Goal: Information Seeking & Learning: Compare options

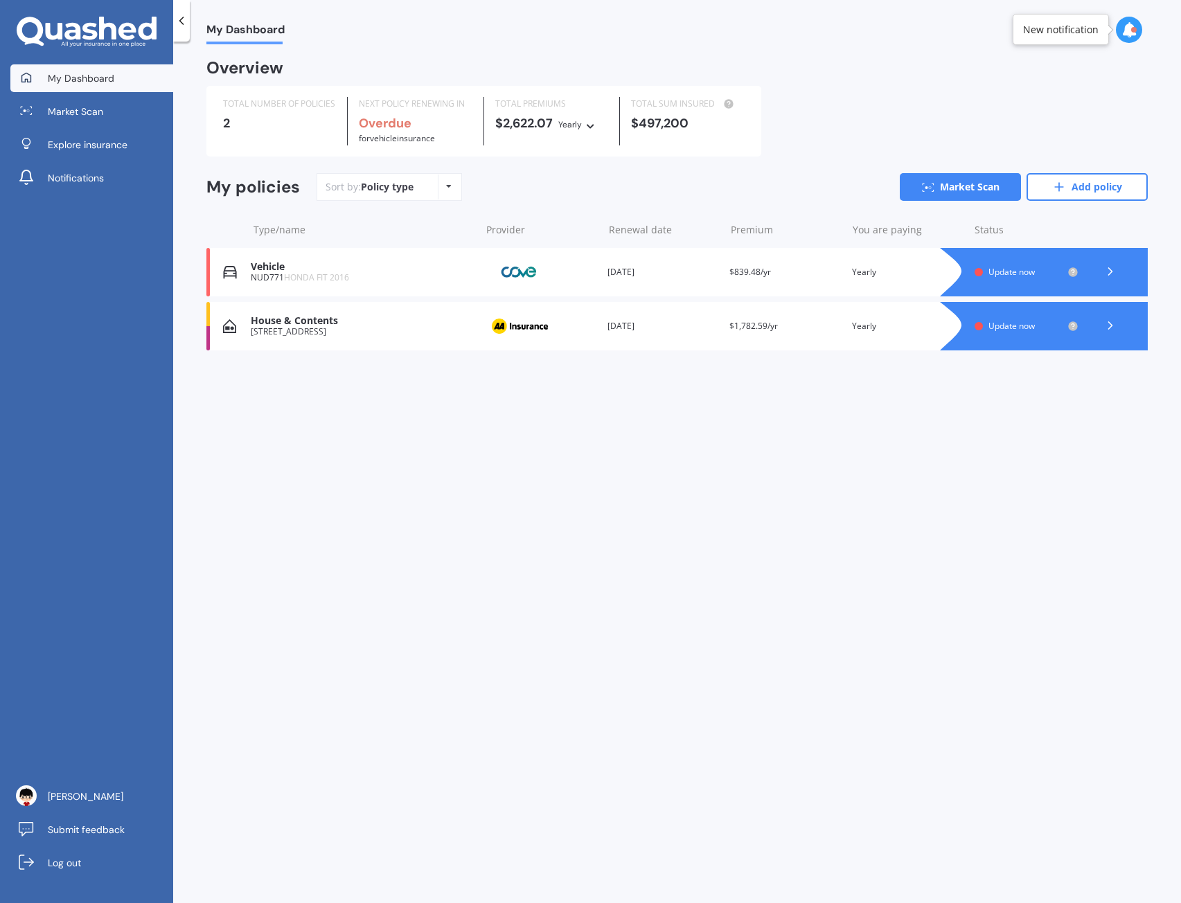
click at [1012, 327] on span "Update now" at bounding box center [1011, 326] width 46 height 12
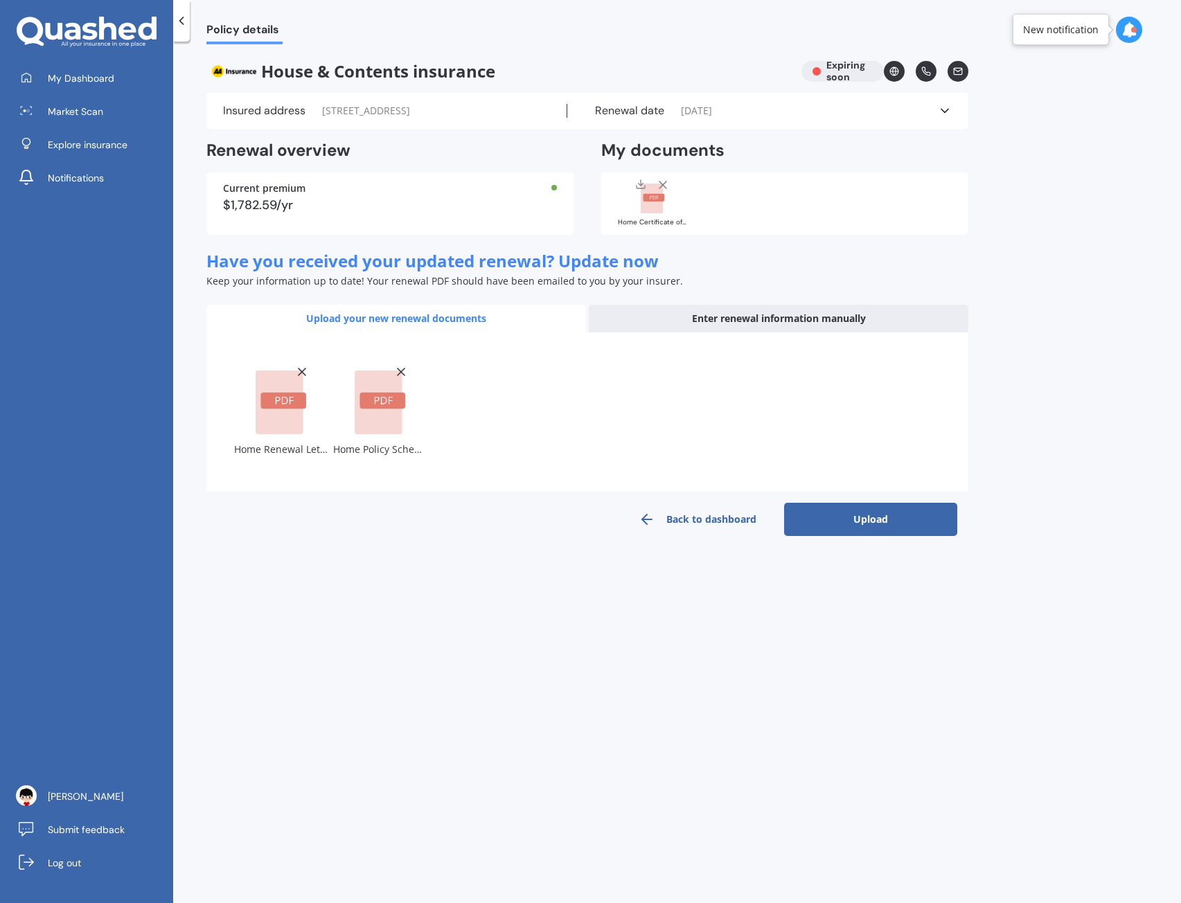
click at [853, 519] on button "Upload" at bounding box center [870, 519] width 173 height 33
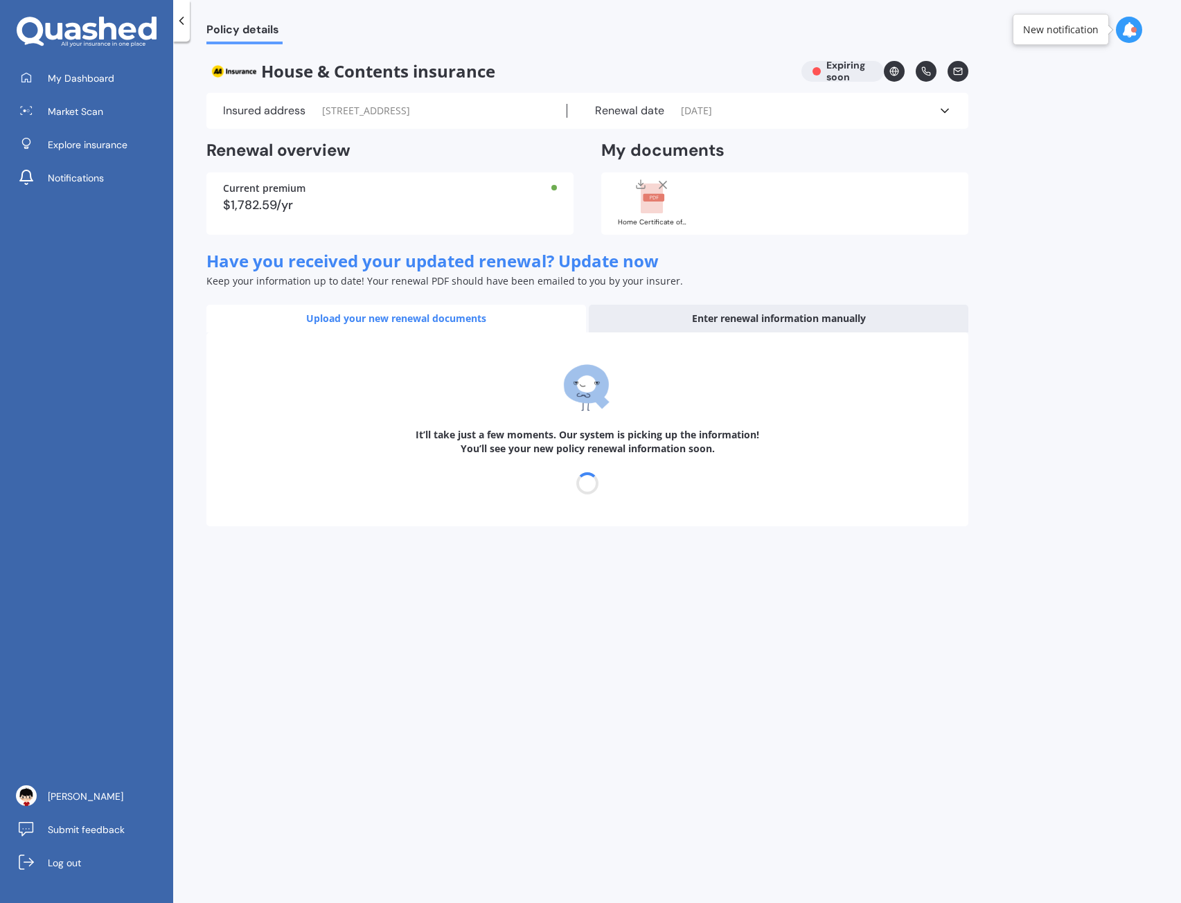
select select "05"
select select "09"
select select "2026"
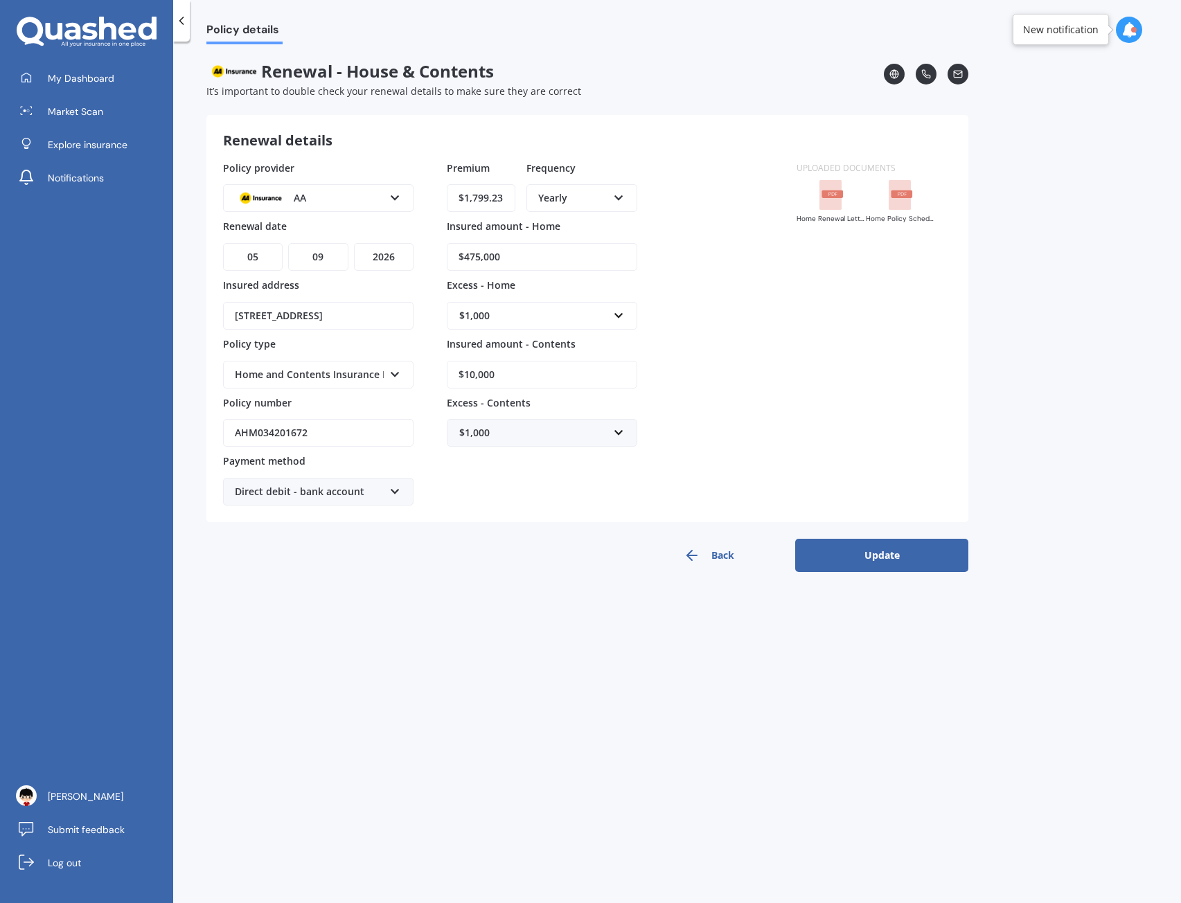
click at [598, 433] on div "$1,000" at bounding box center [533, 432] width 149 height 15
click at [398, 697] on div "Policy details Renewal - House & Contents It’s important to double check your r…" at bounding box center [677, 475] width 1008 height 862
click at [349, 492] on div "Direct debit - bank account" at bounding box center [309, 491] width 149 height 15
click at [544, 650] on div "Policy details Renewal - House & Contents It’s important to double check your r…" at bounding box center [677, 475] width 1008 height 862
click at [872, 554] on button "Update" at bounding box center [881, 555] width 173 height 33
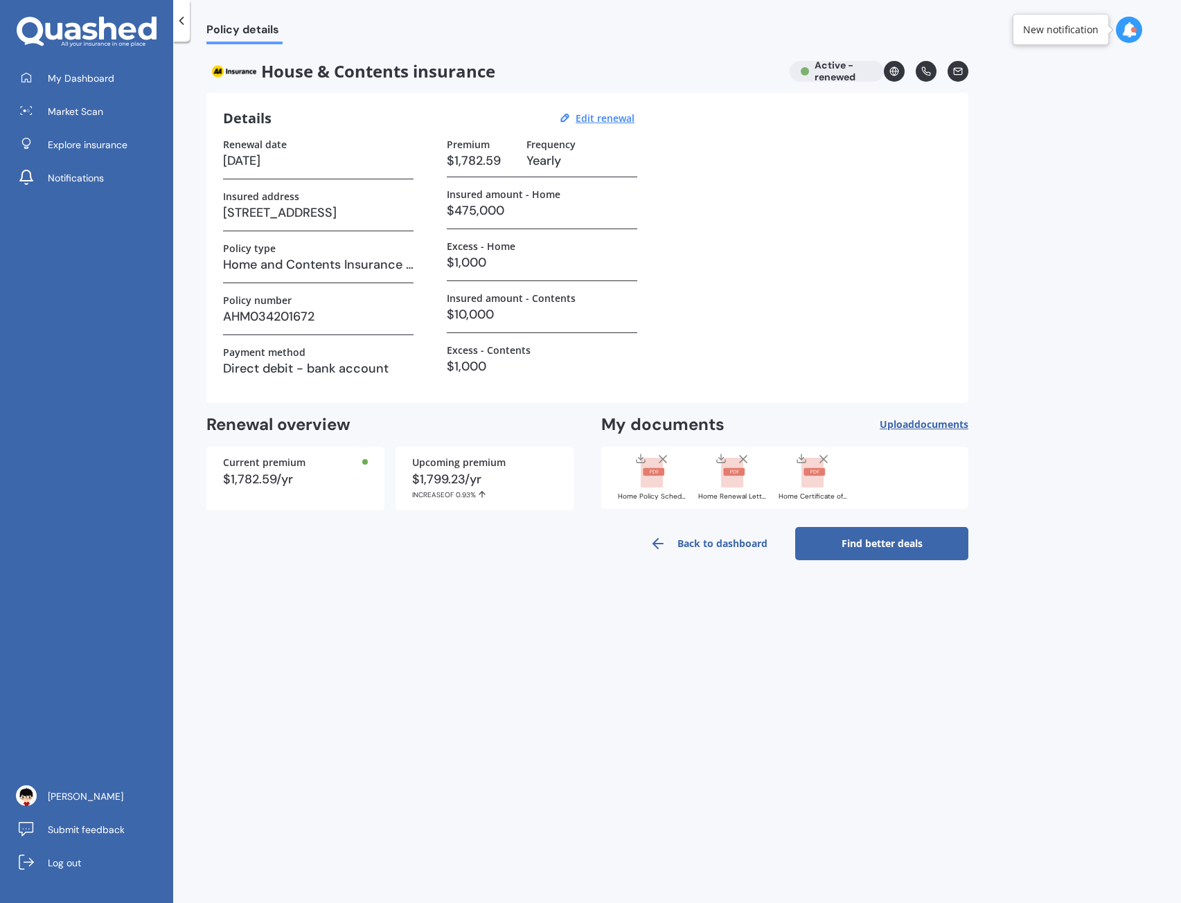
click at [919, 544] on link "Find better deals" at bounding box center [881, 543] width 173 height 33
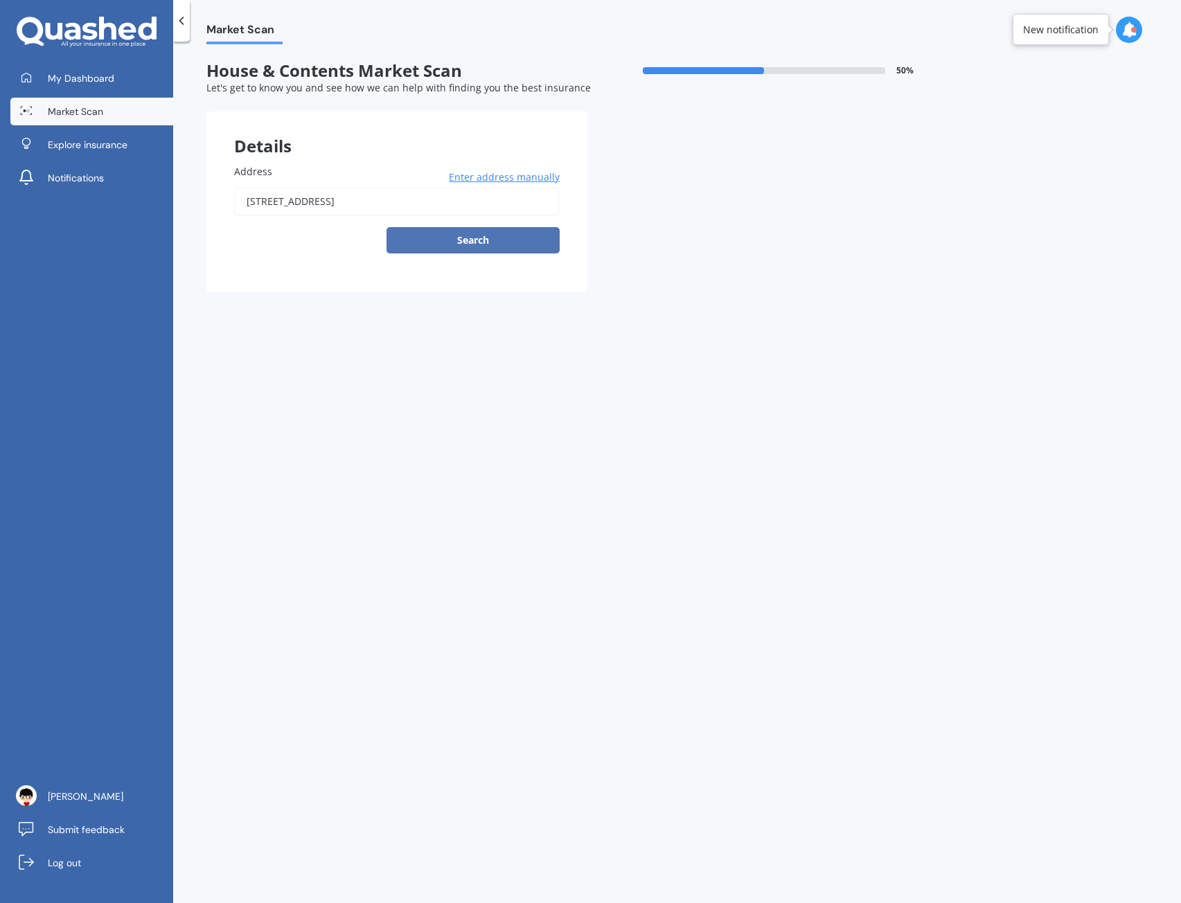
click at [476, 238] on button "Search" at bounding box center [472, 240] width 173 height 26
type input "18 Toi Place, Papamoa 3118"
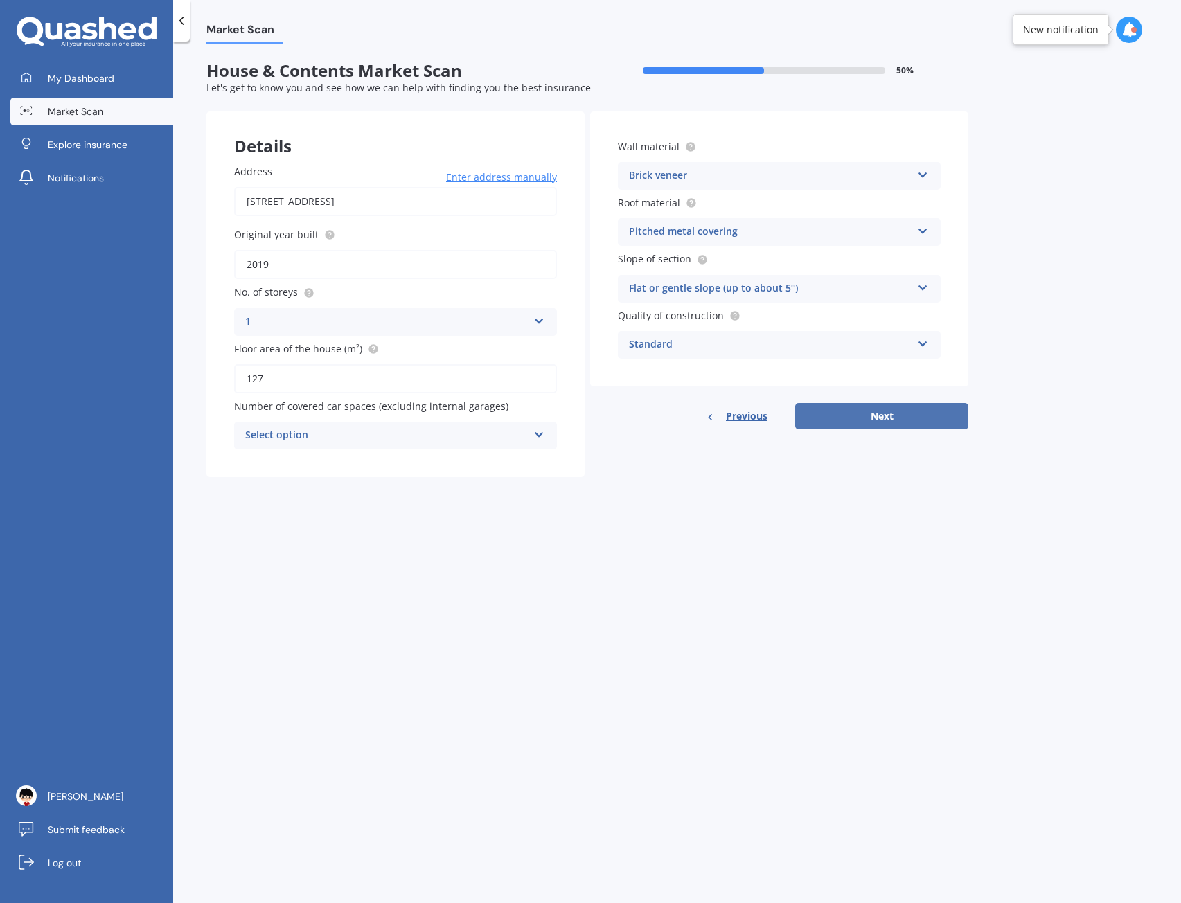
click at [904, 411] on button "Next" at bounding box center [881, 416] width 173 height 26
click at [380, 437] on div "Select option" at bounding box center [389, 435] width 276 height 15
click at [314, 465] on div "0" at bounding box center [395, 461] width 320 height 25
click at [843, 413] on button "Next" at bounding box center [881, 416] width 173 height 26
select select "02"
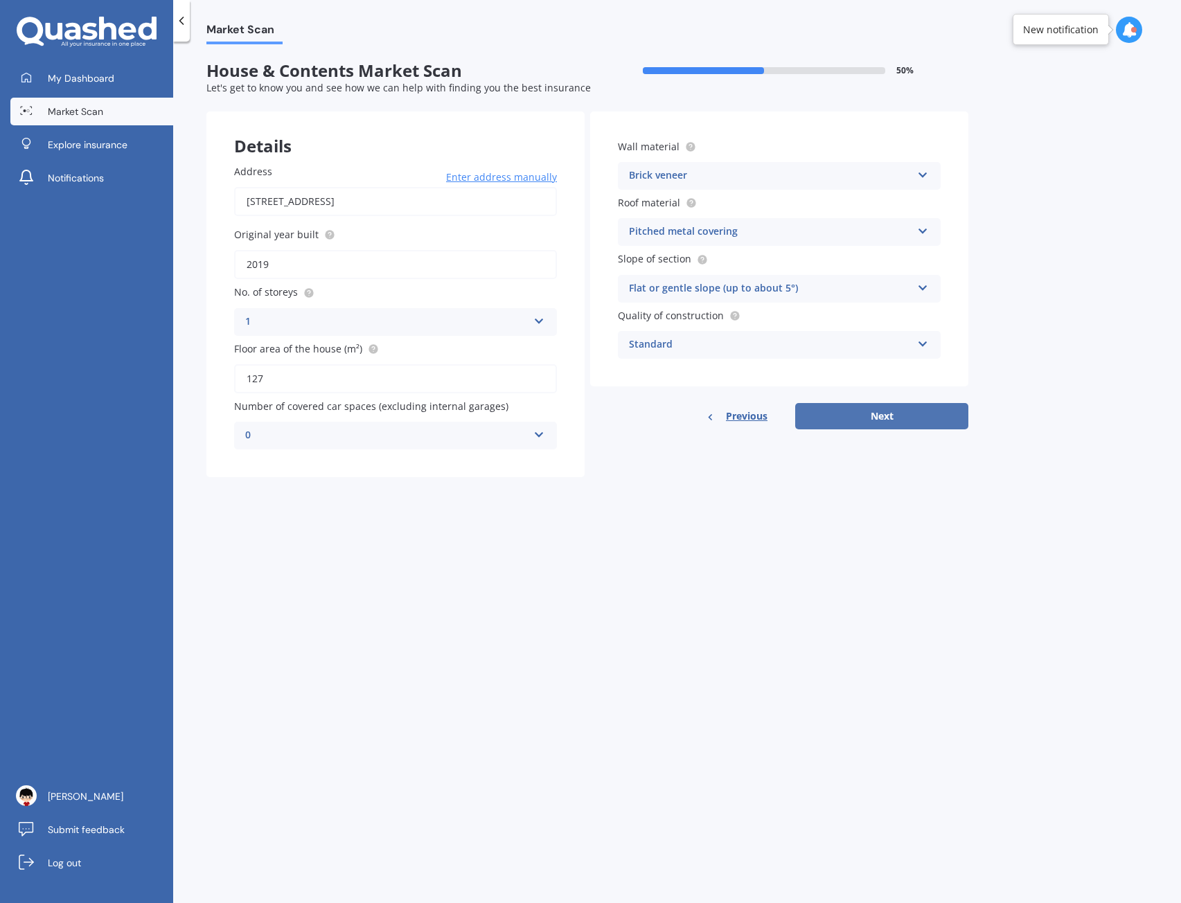
select select "07"
select select "1989"
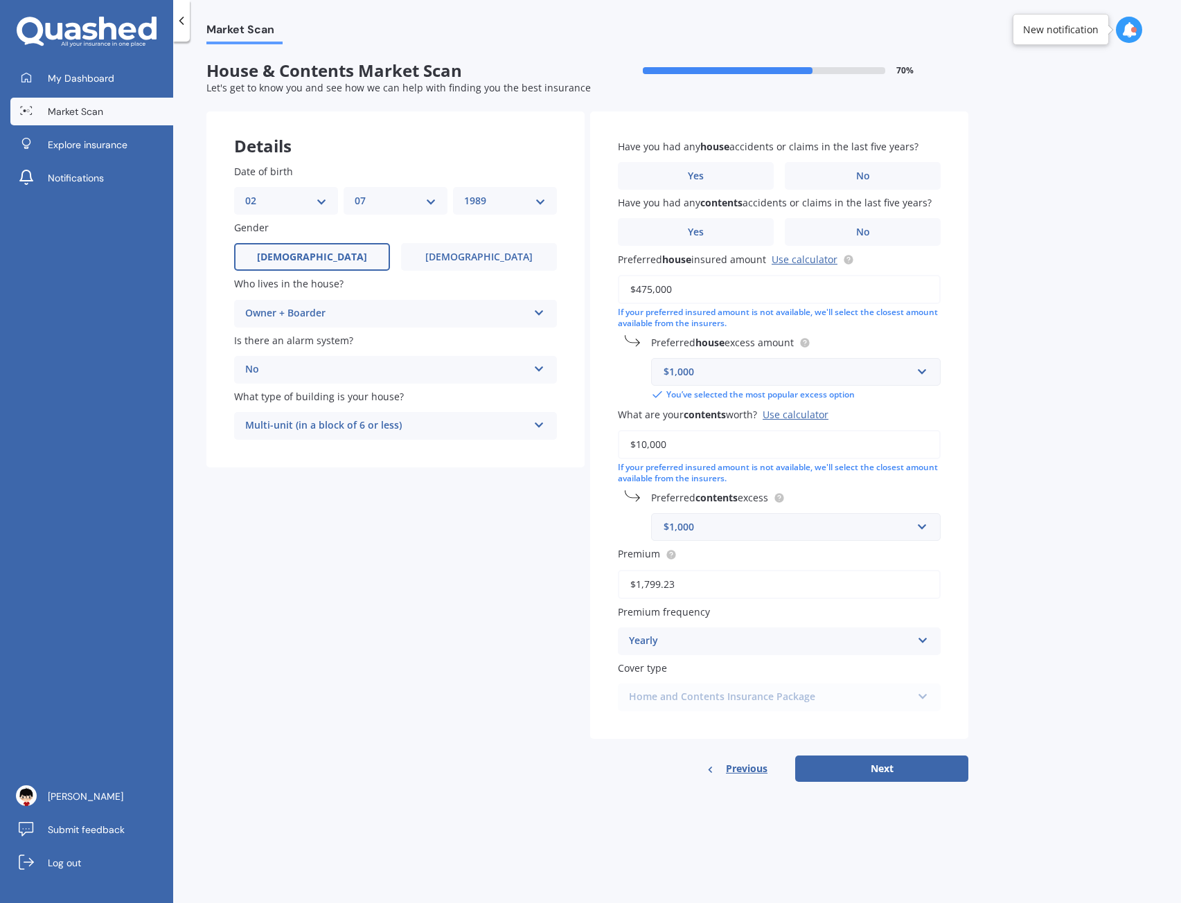
click at [472, 377] on div "No" at bounding box center [386, 370] width 283 height 17
click at [383, 398] on div "Yes, monitored" at bounding box center [395, 396] width 321 height 25
click at [448, 371] on div "Yes, monitored" at bounding box center [386, 370] width 283 height 17
click at [310, 438] on div "No" at bounding box center [395, 446] width 321 height 25
click at [839, 179] on label "No" at bounding box center [863, 176] width 156 height 28
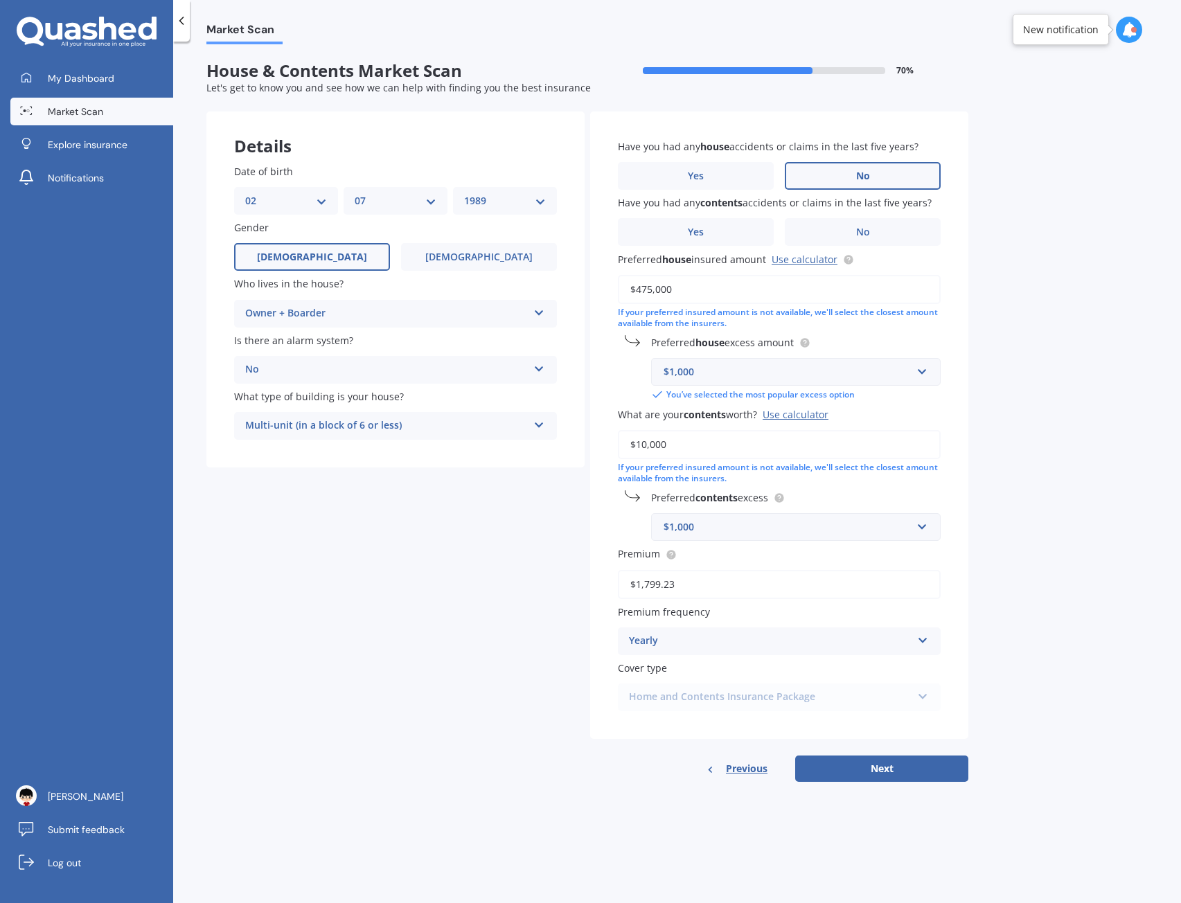
click at [0, 0] on input "No" at bounding box center [0, 0] width 0 height 0
click at [853, 236] on label "No" at bounding box center [863, 232] width 156 height 28
click at [0, 0] on input "No" at bounding box center [0, 0] width 0 height 0
click at [889, 761] on button "Next" at bounding box center [881, 769] width 173 height 26
select select "02"
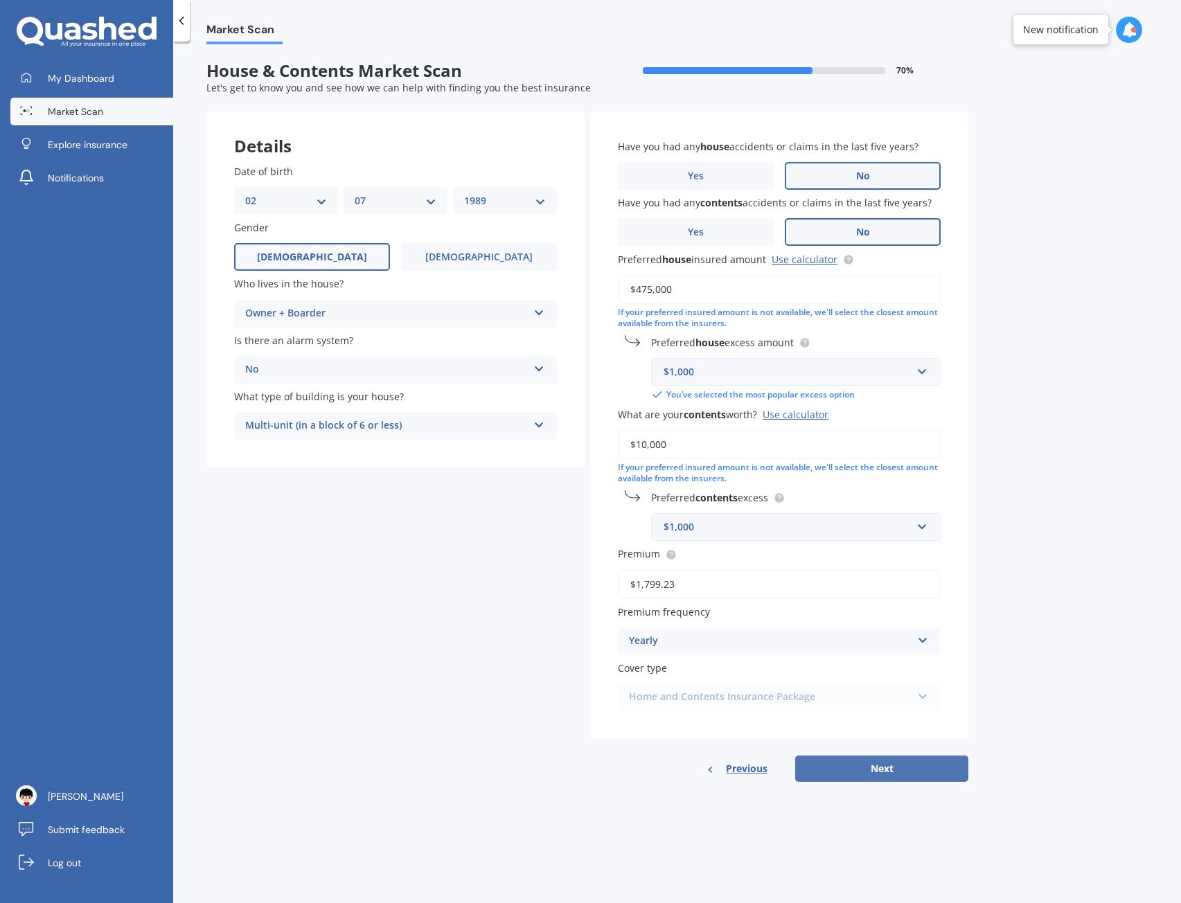
select select "07"
select select "1989"
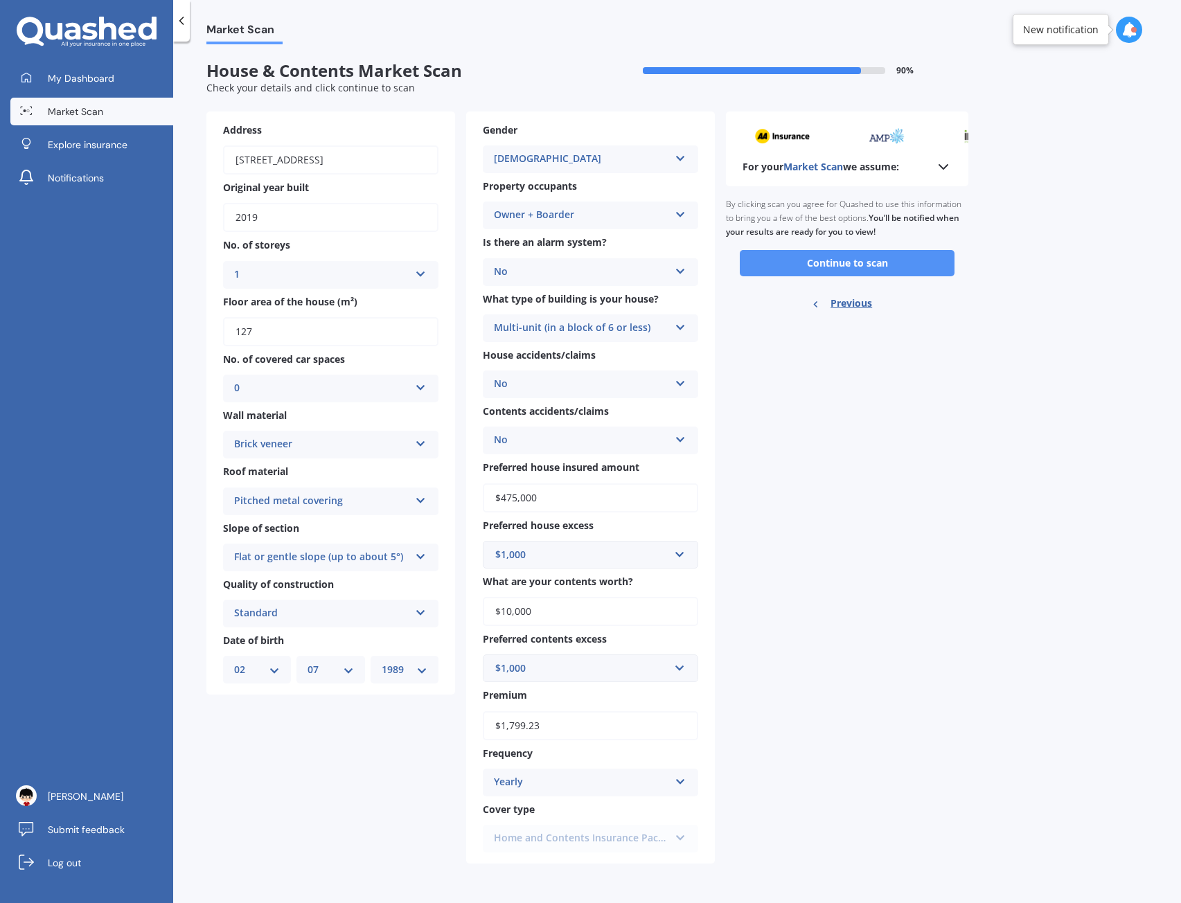
click at [837, 262] on button "Continue to scan" at bounding box center [847, 263] width 215 height 26
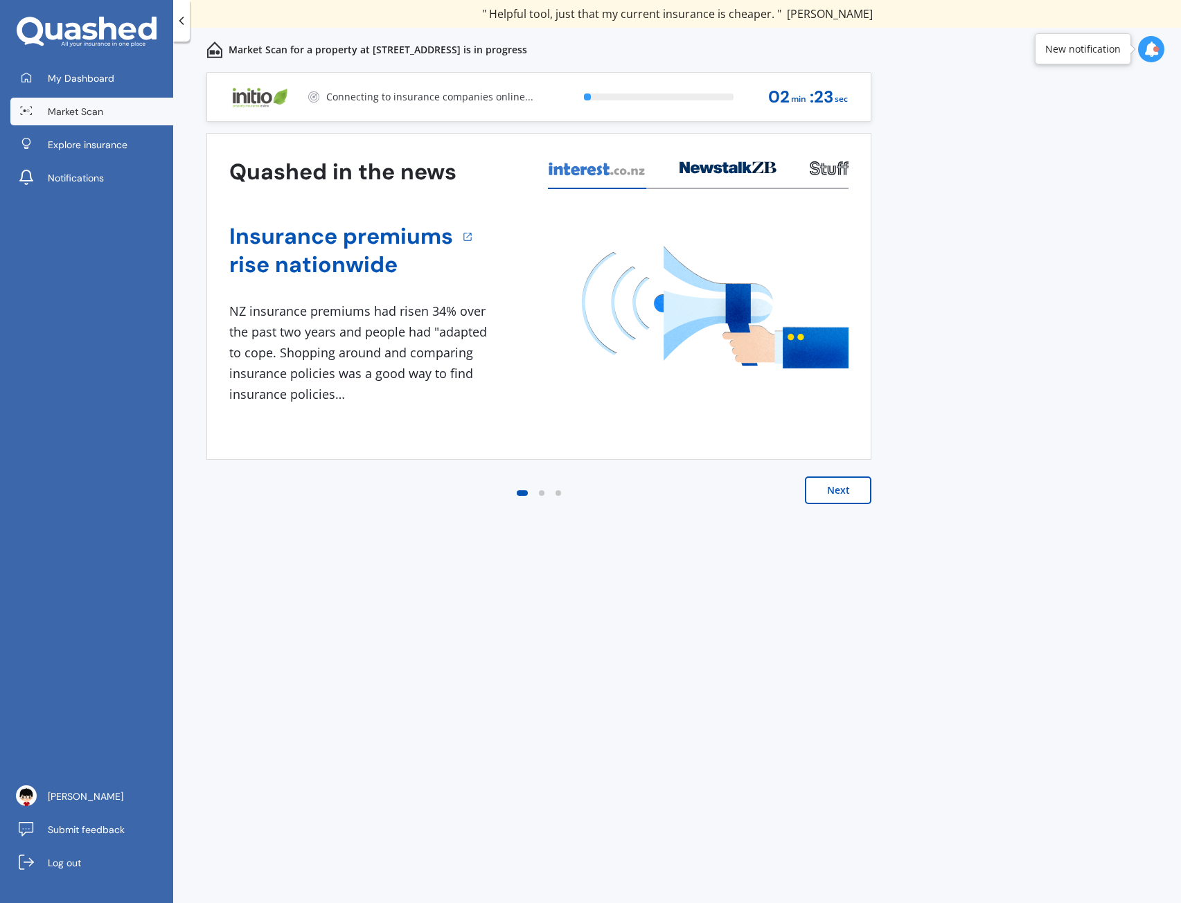
click at [840, 493] on button "Next" at bounding box center [838, 490] width 66 height 28
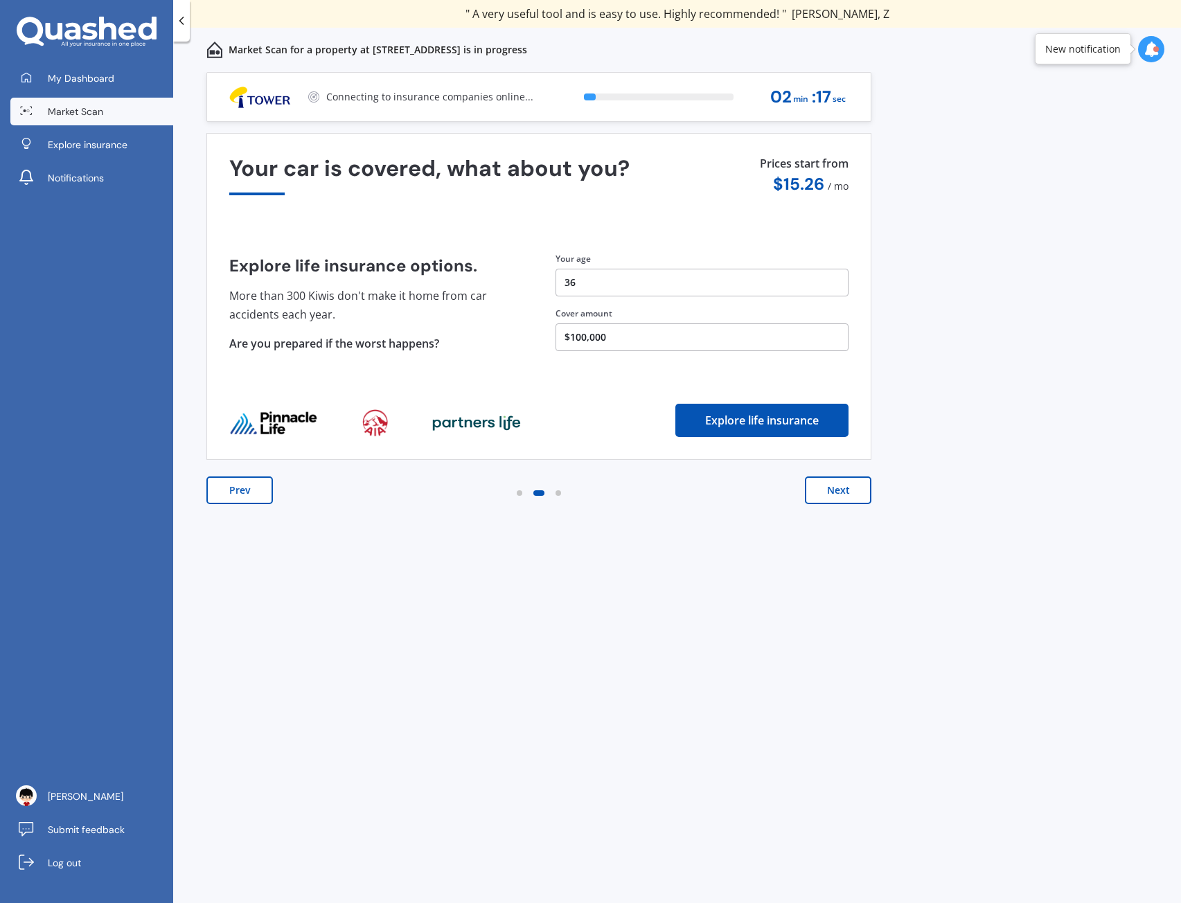
click at [825, 491] on button "Next" at bounding box center [838, 490] width 66 height 28
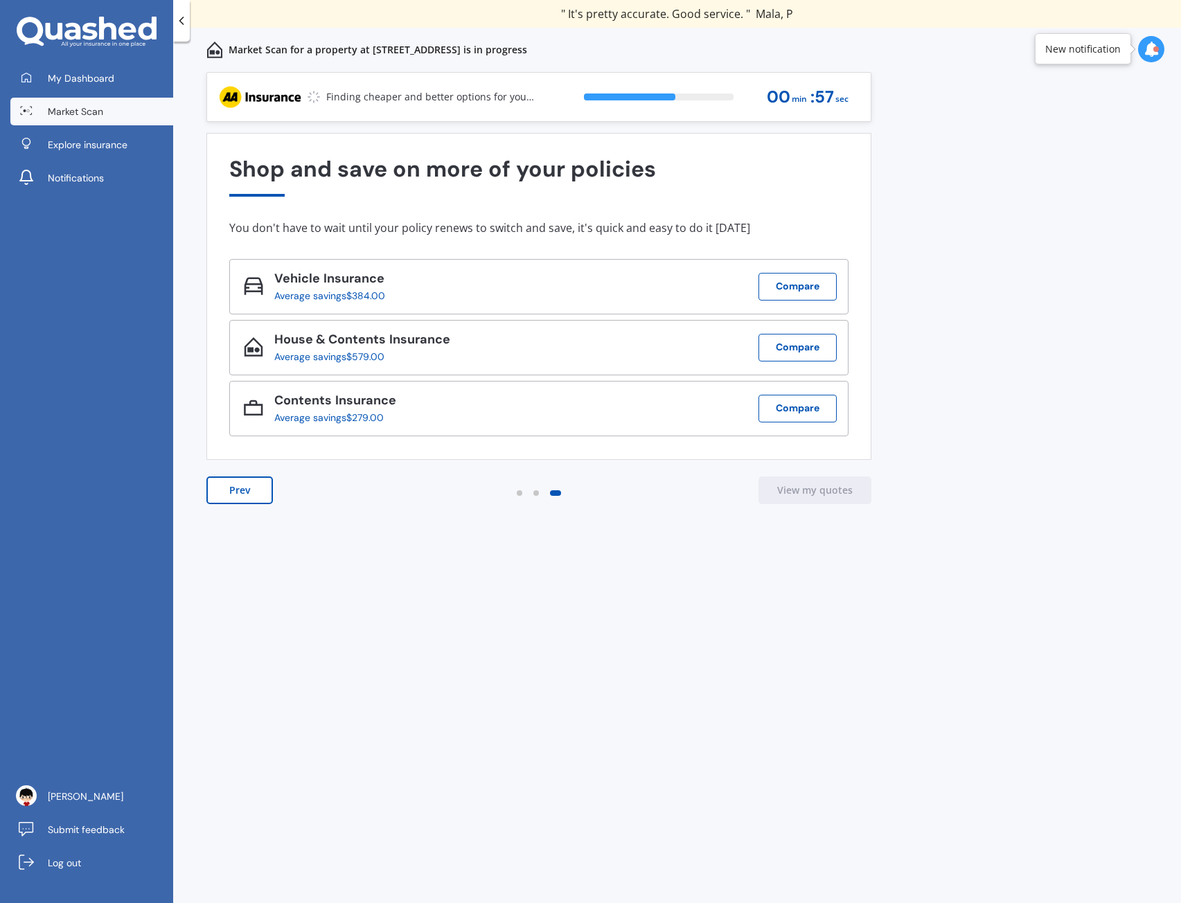
click at [992, 241] on div "Previous 60,000+ Kiwis have signed up to shop and save on insurance with us " H…" at bounding box center [677, 503] width 1008 height 862
